Goal: Information Seeking & Learning: Learn about a topic

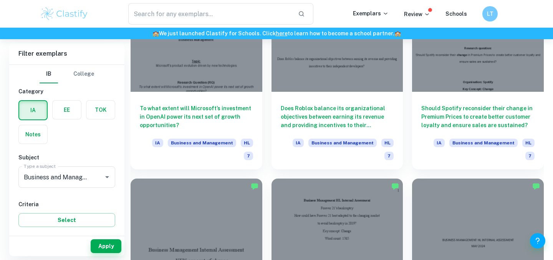
scroll to position [1574, 0]
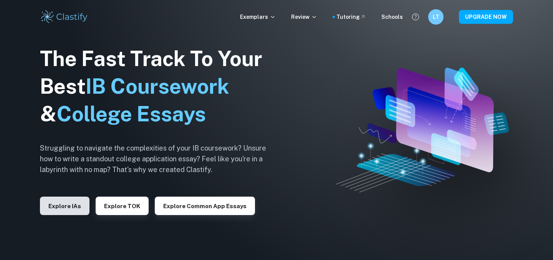
click at [75, 205] on button "Explore IAs" at bounding box center [65, 205] width 50 height 18
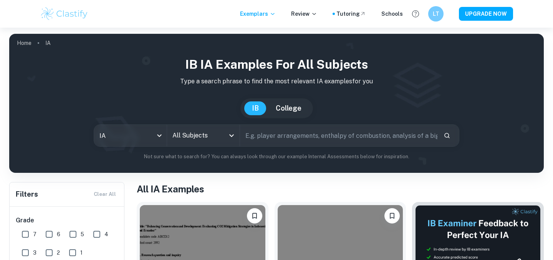
scroll to position [58, 0]
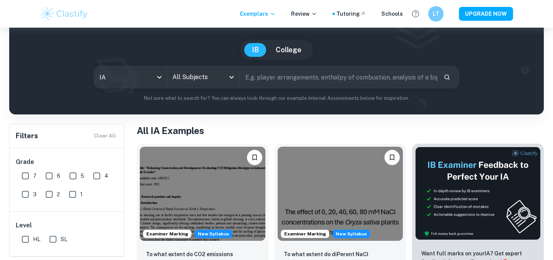
click at [229, 80] on icon "Open" at bounding box center [231, 77] width 9 height 9
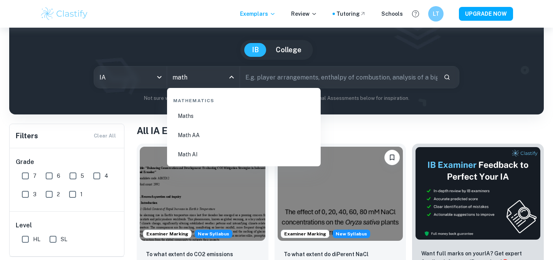
click at [209, 150] on li "Math AI" at bounding box center [243, 154] width 147 height 18
type input "Math AI"
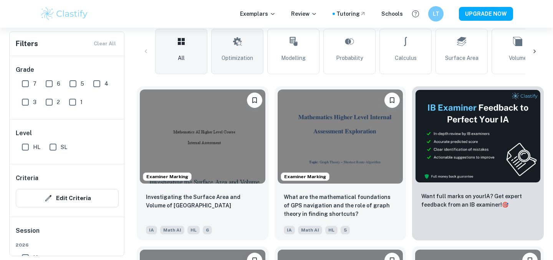
scroll to position [76, 0]
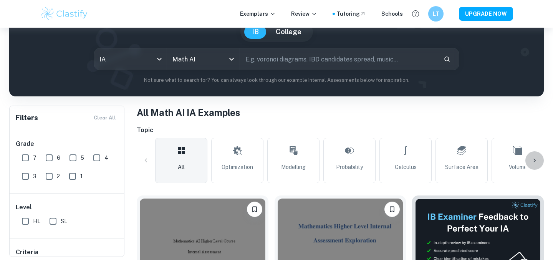
click at [535, 157] on icon at bounding box center [534, 161] width 8 height 8
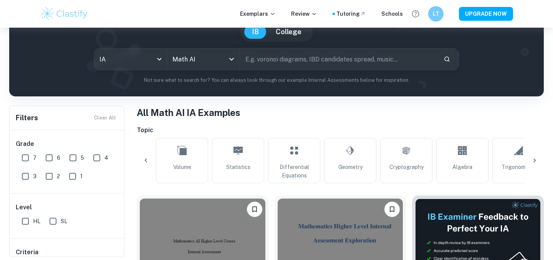
scroll to position [0, 360]
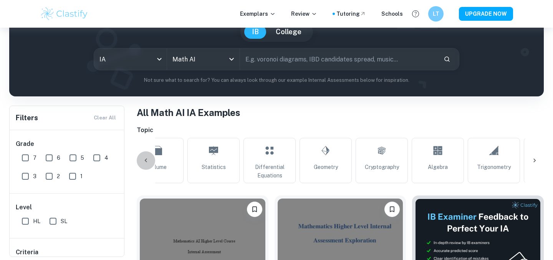
click at [144, 158] on icon at bounding box center [146, 161] width 8 height 8
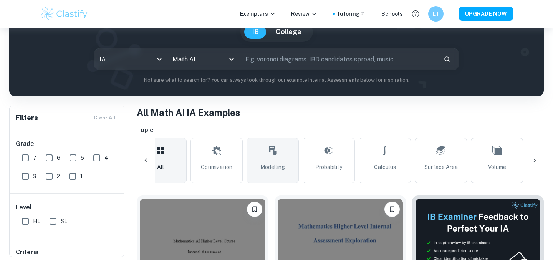
scroll to position [0, 0]
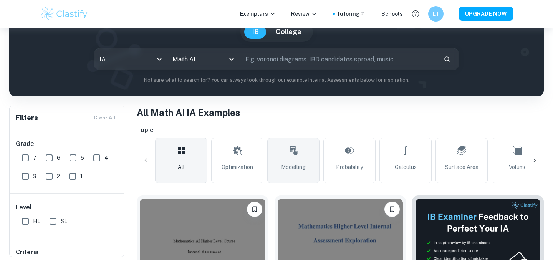
click at [295, 157] on icon at bounding box center [293, 150] width 9 height 18
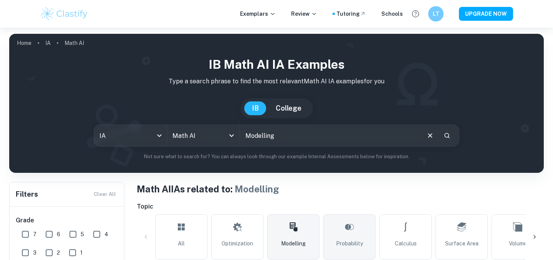
scroll to position [75, 0]
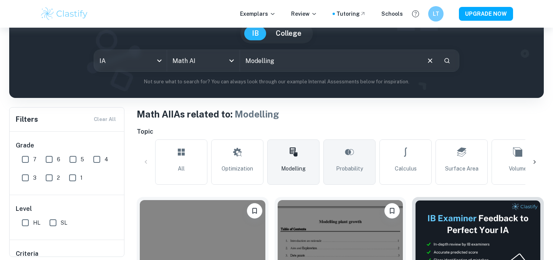
click at [342, 167] on span "Probability" at bounding box center [349, 168] width 27 height 8
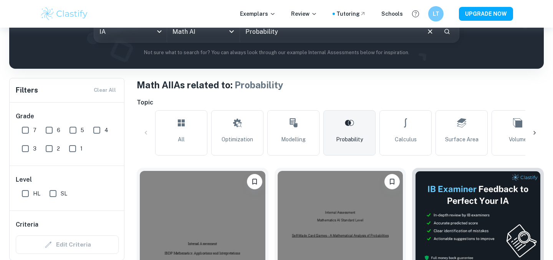
scroll to position [107, 0]
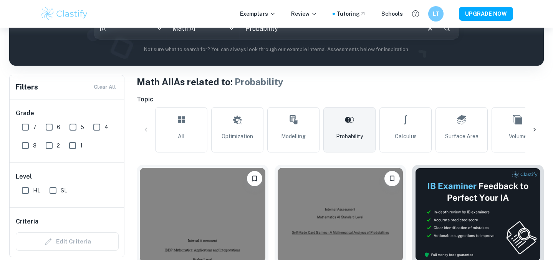
click at [533, 125] on div at bounding box center [534, 130] width 18 height 18
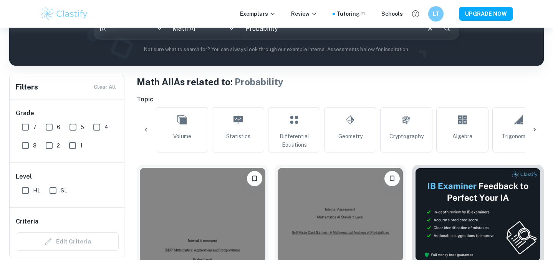
scroll to position [0, 360]
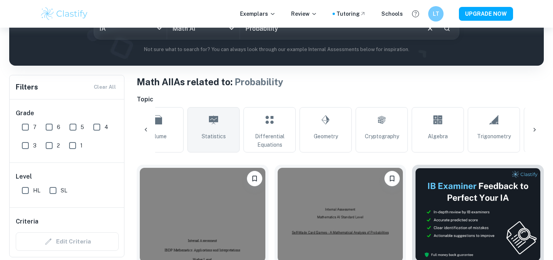
click at [214, 122] on icon at bounding box center [213, 119] width 9 height 9
type input "Statistics"
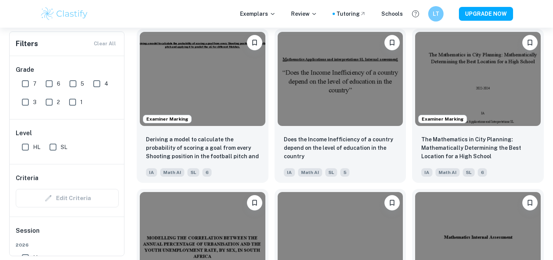
scroll to position [1524, 0]
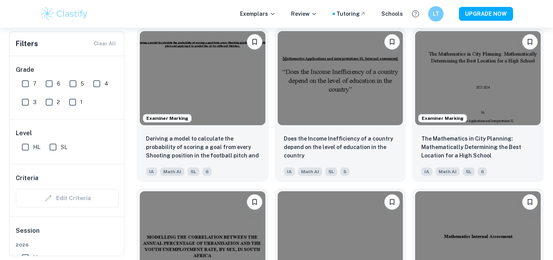
click at [407, 112] on div "Examiner Marking The Mathematics in City Planning: Mathematically Determining t…" at bounding box center [475, 102] width 138 height 160
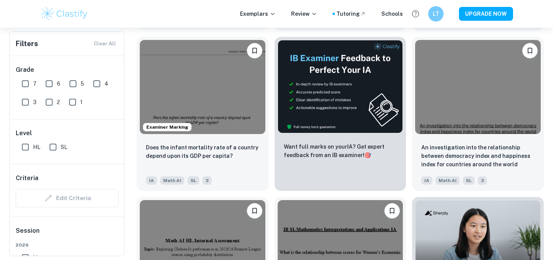
scroll to position [2019, 0]
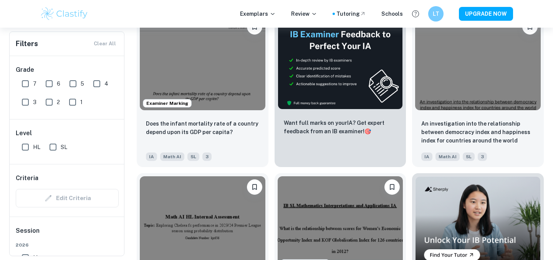
click at [24, 80] on input "7" at bounding box center [25, 83] width 15 height 15
checkbox input "true"
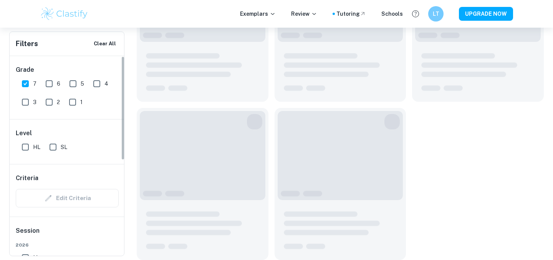
scroll to position [664, 0]
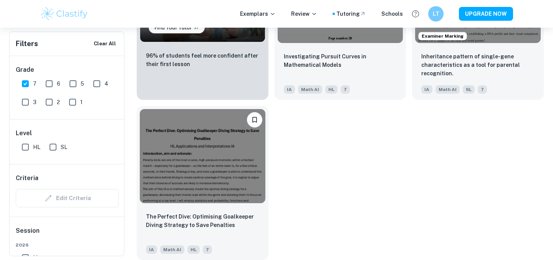
click at [54, 83] on input "6" at bounding box center [48, 83] width 15 height 15
checkbox input "true"
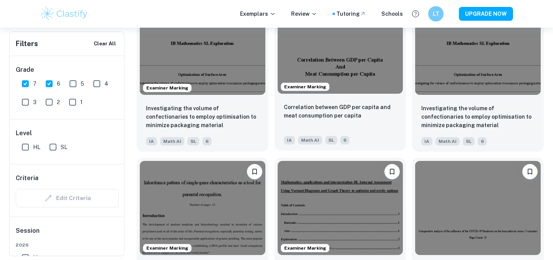
scroll to position [2522, 0]
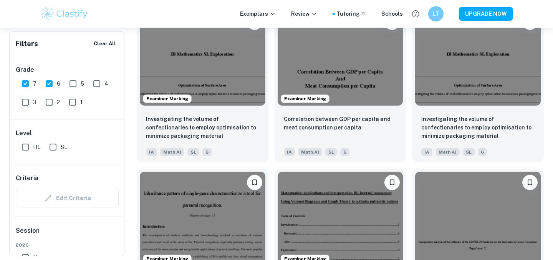
click at [411, 117] on div "Investigating the volume of confectionaries to employ optimisation to minimize …" at bounding box center [475, 82] width 138 height 160
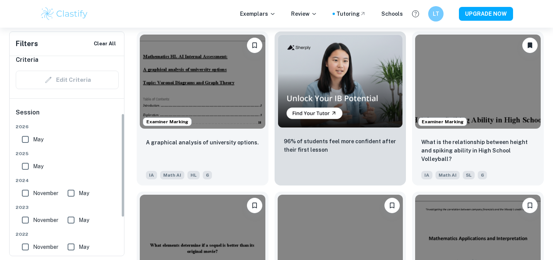
scroll to position [123, 0]
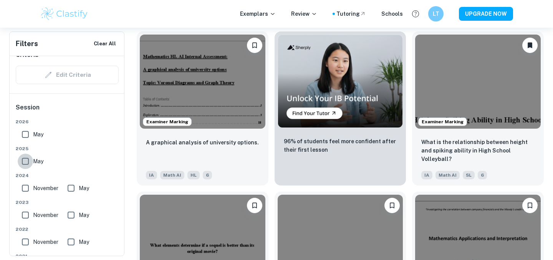
click at [25, 157] on input "May" at bounding box center [25, 161] width 15 height 15
checkbox input "true"
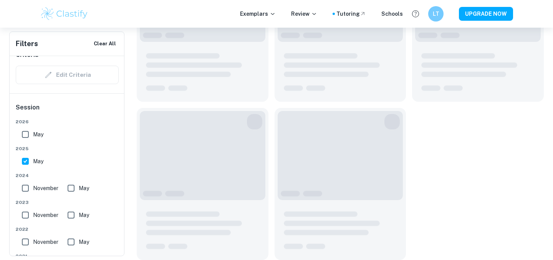
scroll to position [1131, 0]
click at [24, 135] on input "May" at bounding box center [25, 134] width 15 height 15
checkbox input "true"
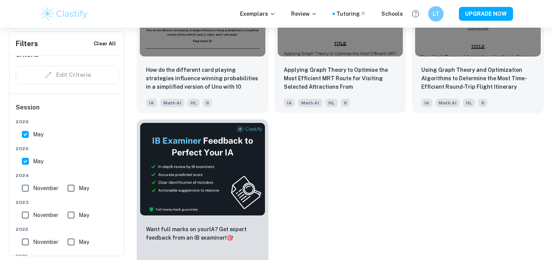
click at [23, 188] on input "November" at bounding box center [25, 187] width 15 height 15
checkbox input "true"
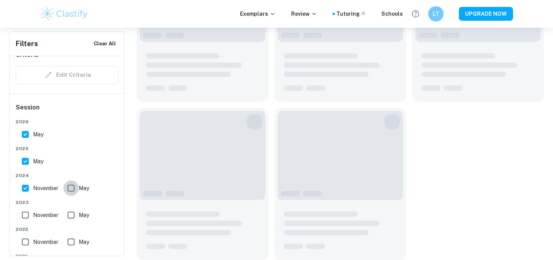
click at [68, 188] on input "May" at bounding box center [70, 187] width 15 height 15
checkbox input "true"
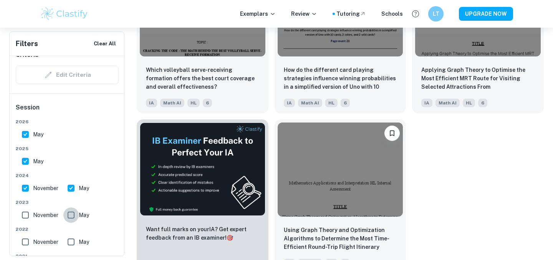
click at [71, 218] on input "May" at bounding box center [70, 214] width 15 height 15
checkbox input "true"
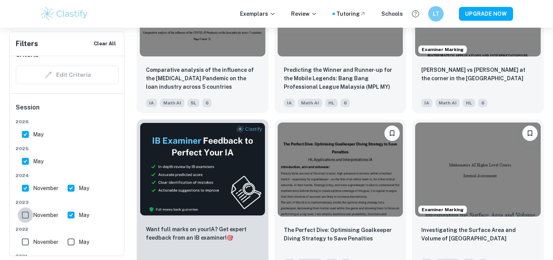
click at [25, 216] on input "November" at bounding box center [25, 214] width 15 height 15
checkbox input "true"
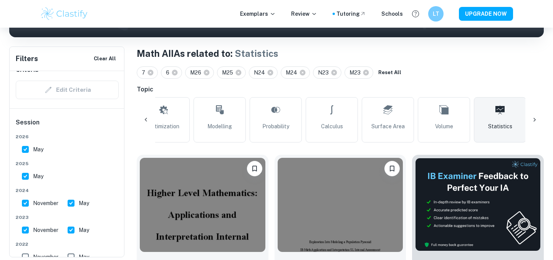
scroll to position [0, 0]
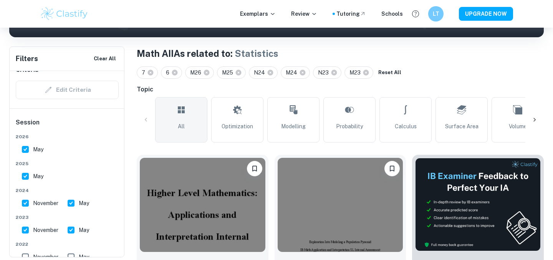
click at [194, 127] on link "All" at bounding box center [181, 119] width 52 height 45
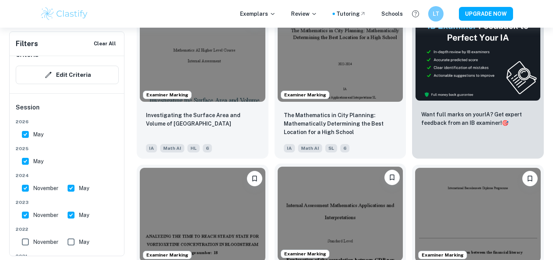
scroll to position [282, 0]
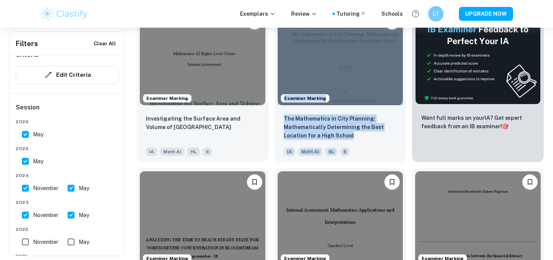
click at [271, 44] on div "Examiner Marking The Mathematics in City Planning: Mathematically Determining t…" at bounding box center [337, 82] width 138 height 160
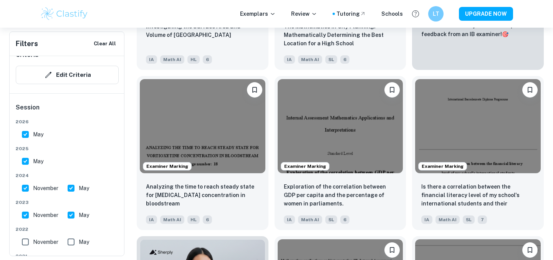
scroll to position [375, 0]
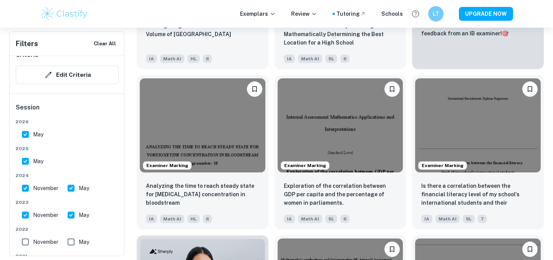
click at [269, 130] on div "Examiner Marking Exploration of the correlation between GDP per capita and the …" at bounding box center [337, 149] width 138 height 160
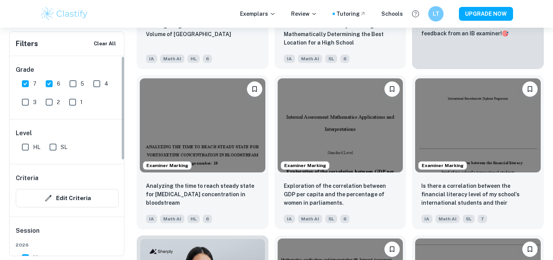
scroll to position [370, 0]
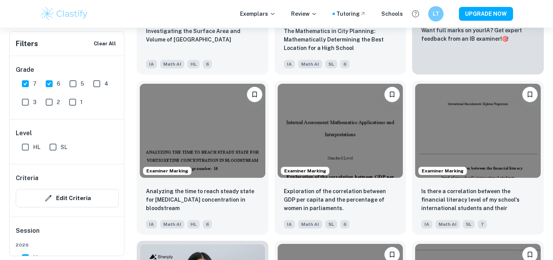
click at [48, 83] on input "6" at bounding box center [48, 83] width 15 height 15
checkbox input "false"
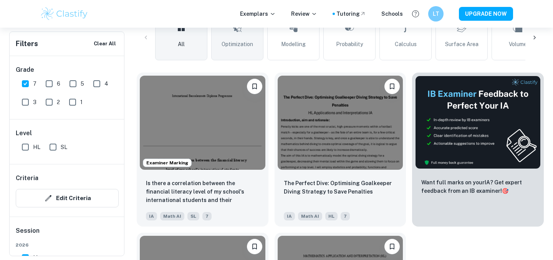
scroll to position [217, 0]
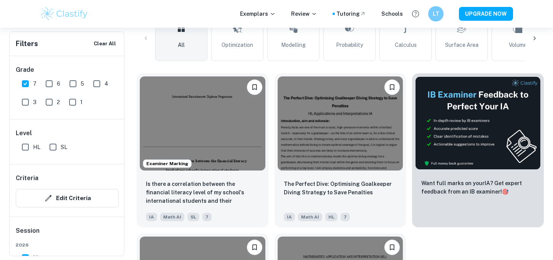
click at [270, 162] on div "The Perfect Dive: Optimising Goalkeeper Diving Strategy to Save Penalties IA Ma…" at bounding box center [337, 147] width 138 height 160
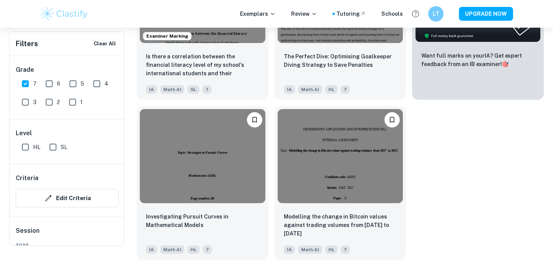
scroll to position [0, 0]
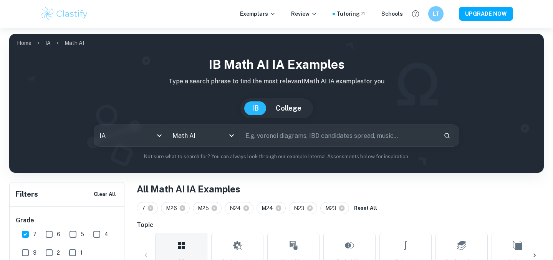
click at [266, 143] on input "text" at bounding box center [338, 135] width 197 height 21
type input "gender"
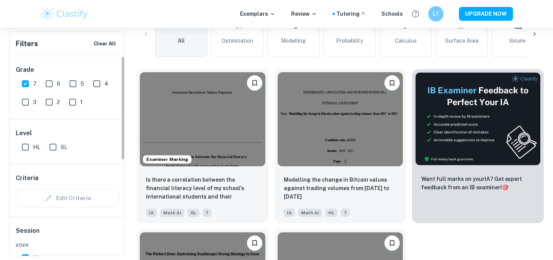
click at [23, 84] on input "7" at bounding box center [25, 83] width 15 height 15
checkbox input "false"
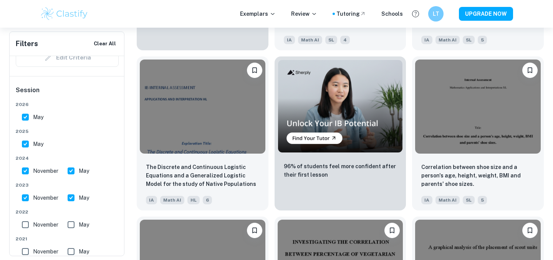
scroll to position [1359, 0]
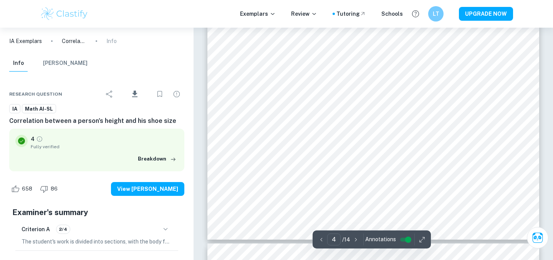
scroll to position [1631, 0]
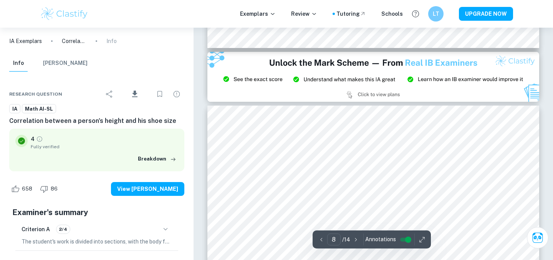
type input "9"
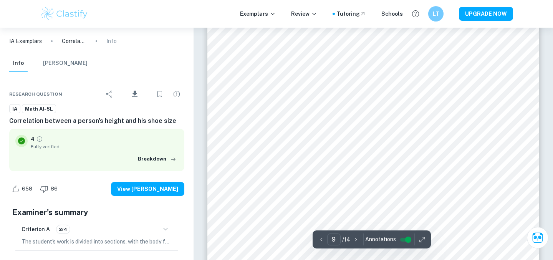
scroll to position [3797, 0]
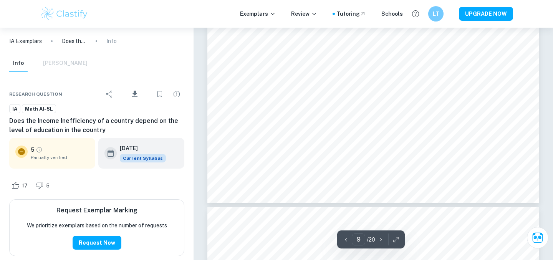
scroll to position [3969, 0]
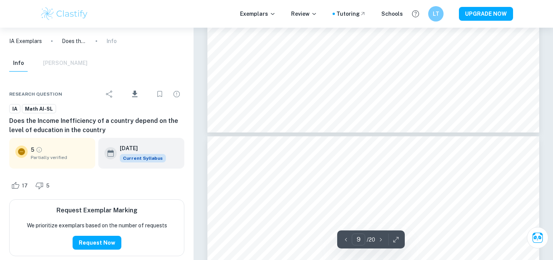
type input "10"
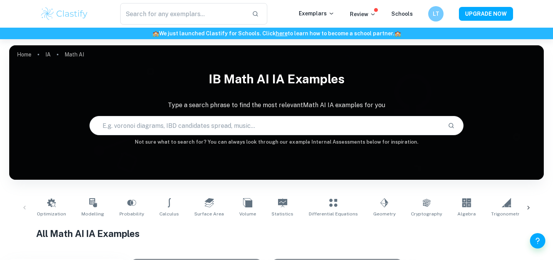
scroll to position [794, 0]
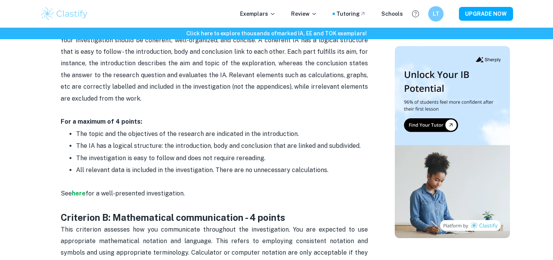
scroll to position [416, 0]
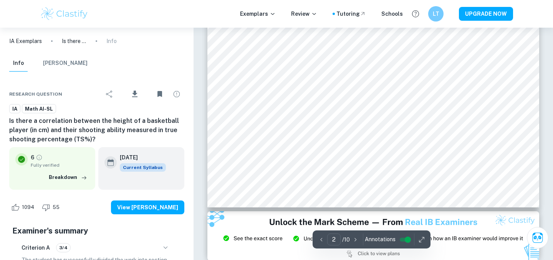
scroll to position [660, 0]
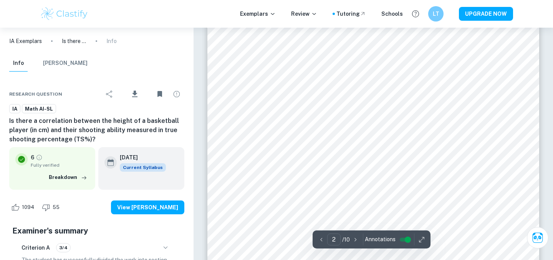
type input "1"
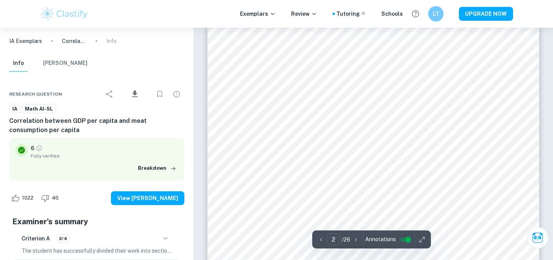
scroll to position [598, 0]
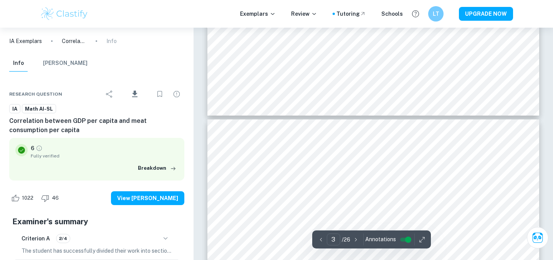
type input "4"
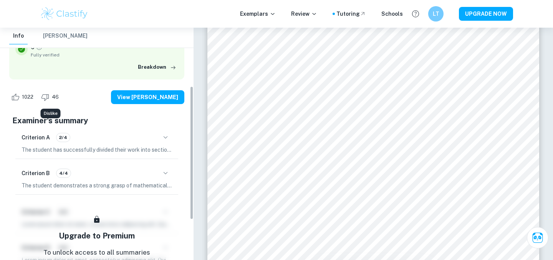
scroll to position [102, 0]
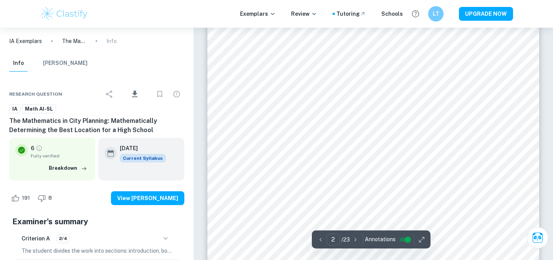
scroll to position [723, 0]
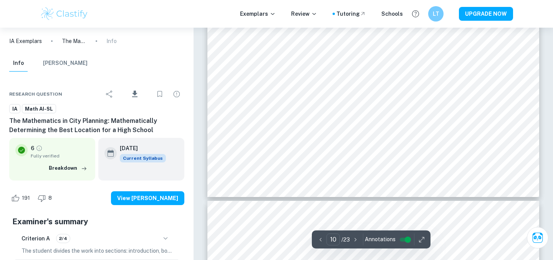
type input "11"
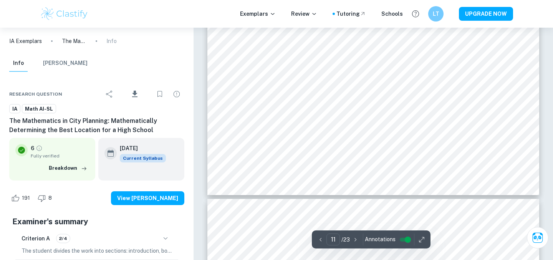
scroll to position [5243, 0]
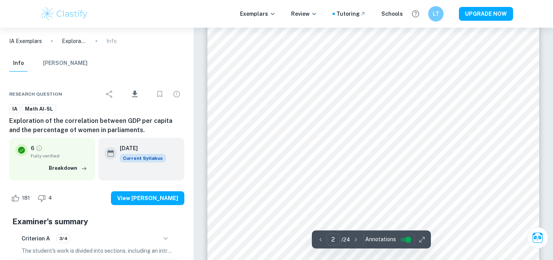
scroll to position [684, 0]
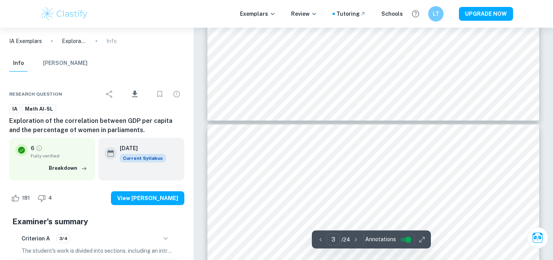
type input "4"
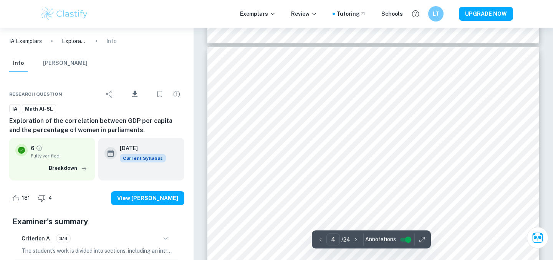
scroll to position [1499, 0]
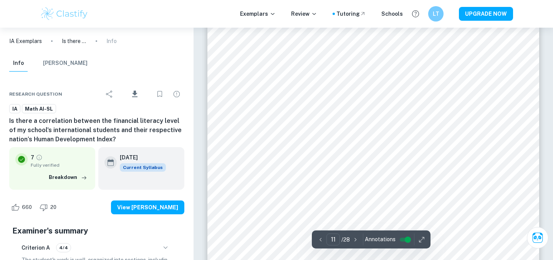
scroll to position [4665, 0]
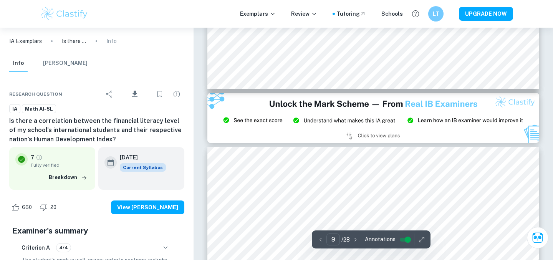
type input "8"
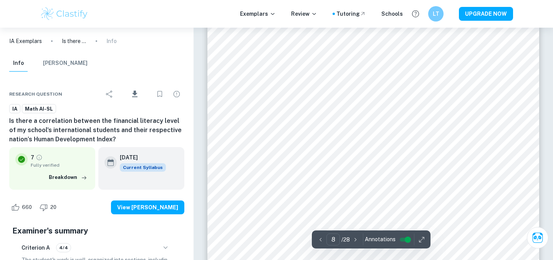
scroll to position [3234, 0]
